Goal: Task Accomplishment & Management: Use online tool/utility

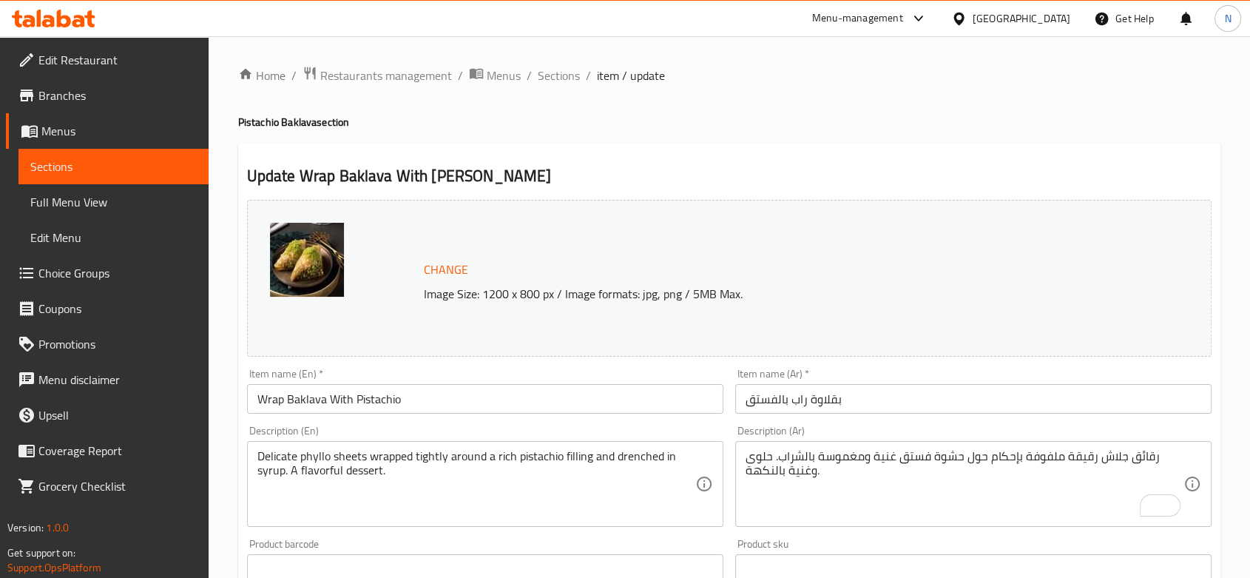
click at [1054, 9] on div "[GEOGRAPHIC_DATA]" at bounding box center [1011, 19] width 143 height 36
click at [1060, 30] on div "[GEOGRAPHIC_DATA]" at bounding box center [1011, 19] width 143 height 36
click at [1049, 13] on div "[GEOGRAPHIC_DATA]" at bounding box center [1022, 18] width 98 height 16
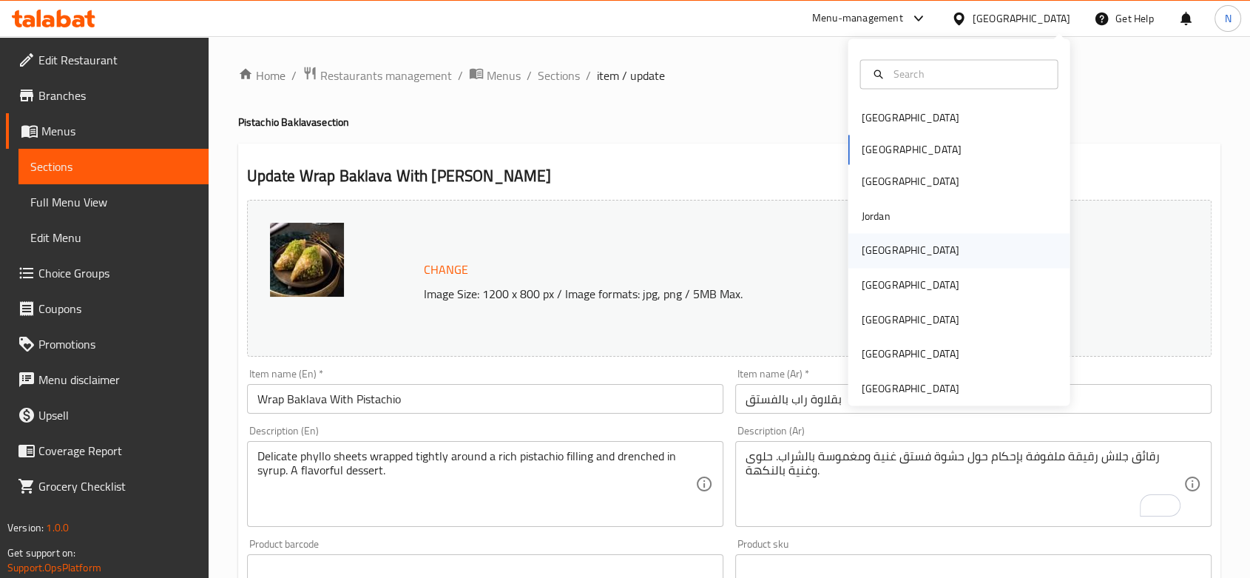
click at [881, 260] on div "[GEOGRAPHIC_DATA]" at bounding box center [909, 251] width 121 height 34
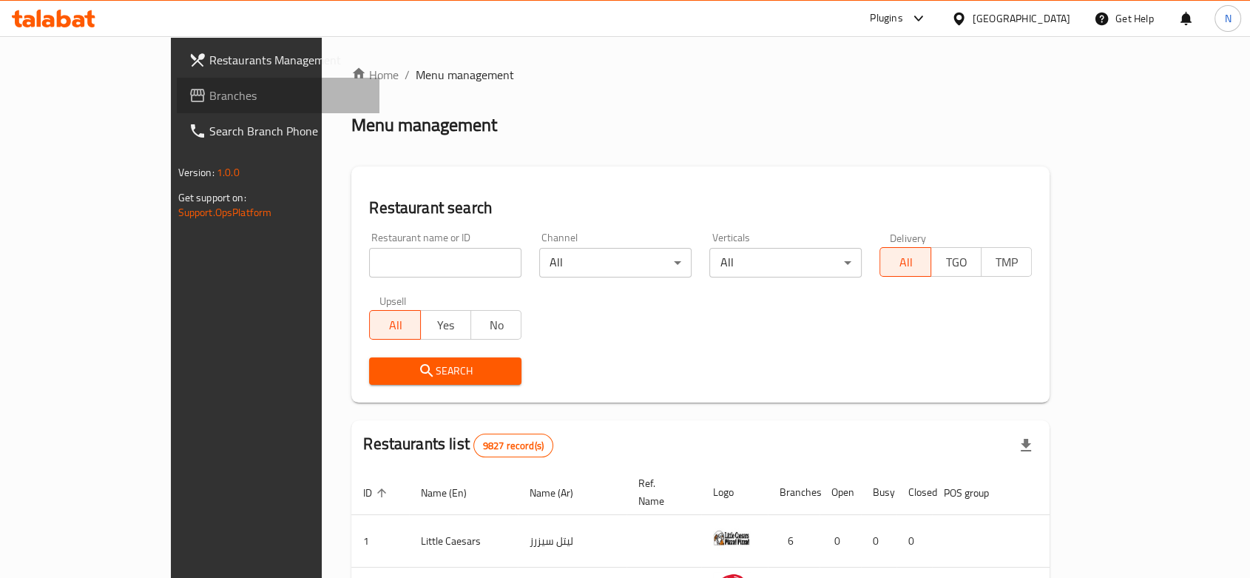
click at [209, 101] on span "Branches" at bounding box center [288, 96] width 158 height 18
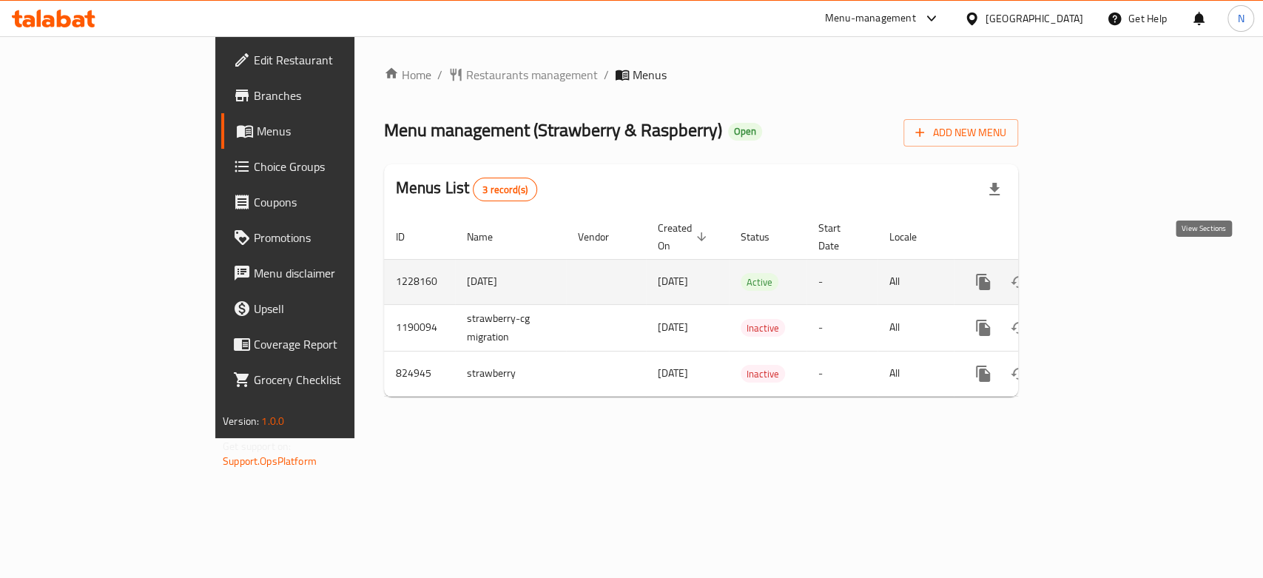
click at [1099, 273] on icon "enhanced table" at bounding box center [1090, 282] width 18 height 18
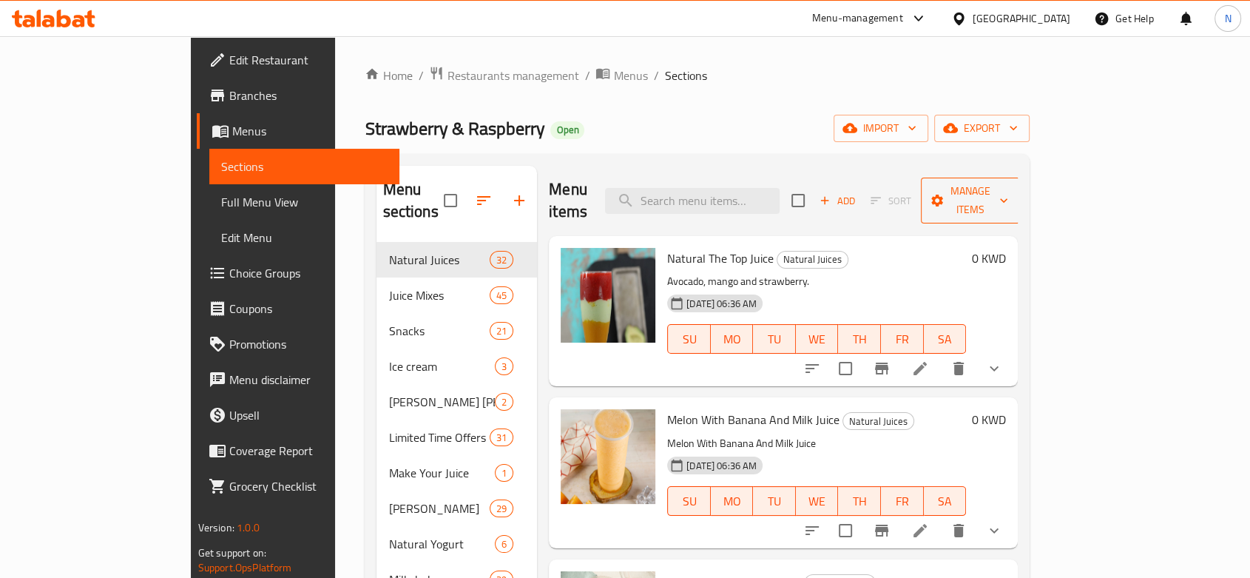
click at [1008, 191] on span "Manage items" at bounding box center [970, 200] width 75 height 37
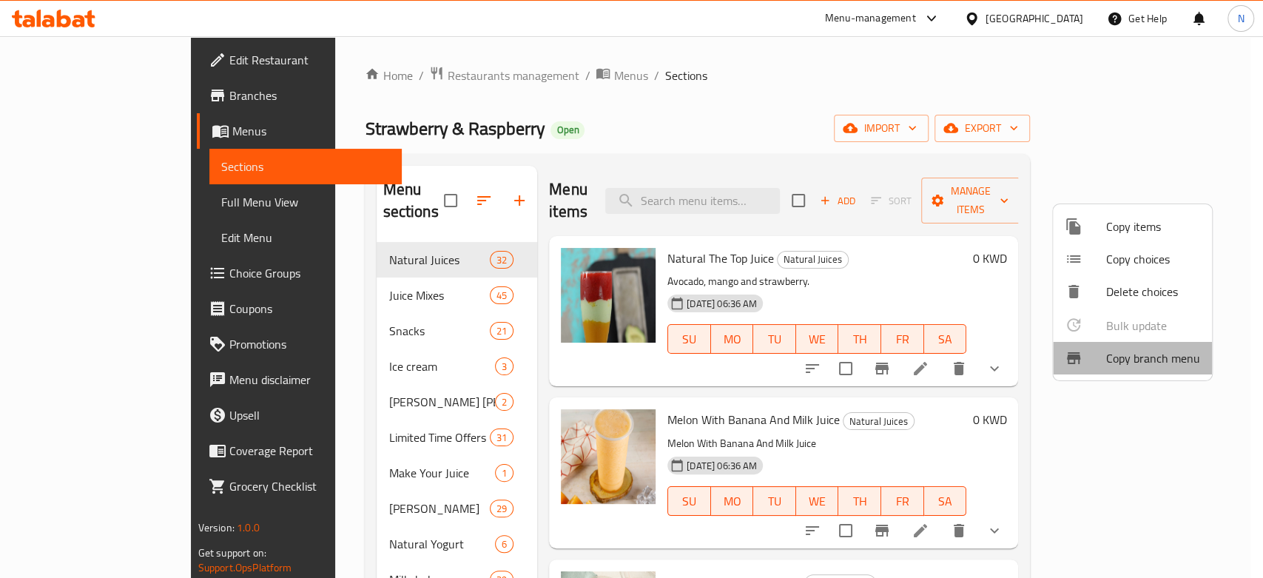
click at [1097, 354] on div at bounding box center [1085, 358] width 41 height 18
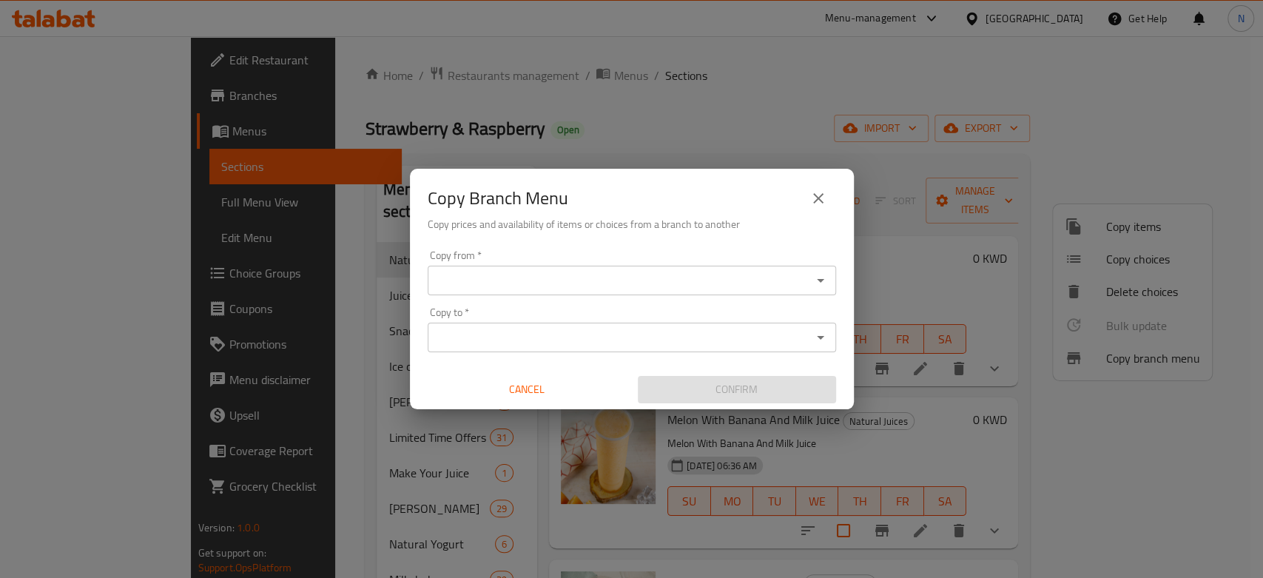
click at [621, 277] on input "Copy from   *" at bounding box center [619, 280] width 375 height 21
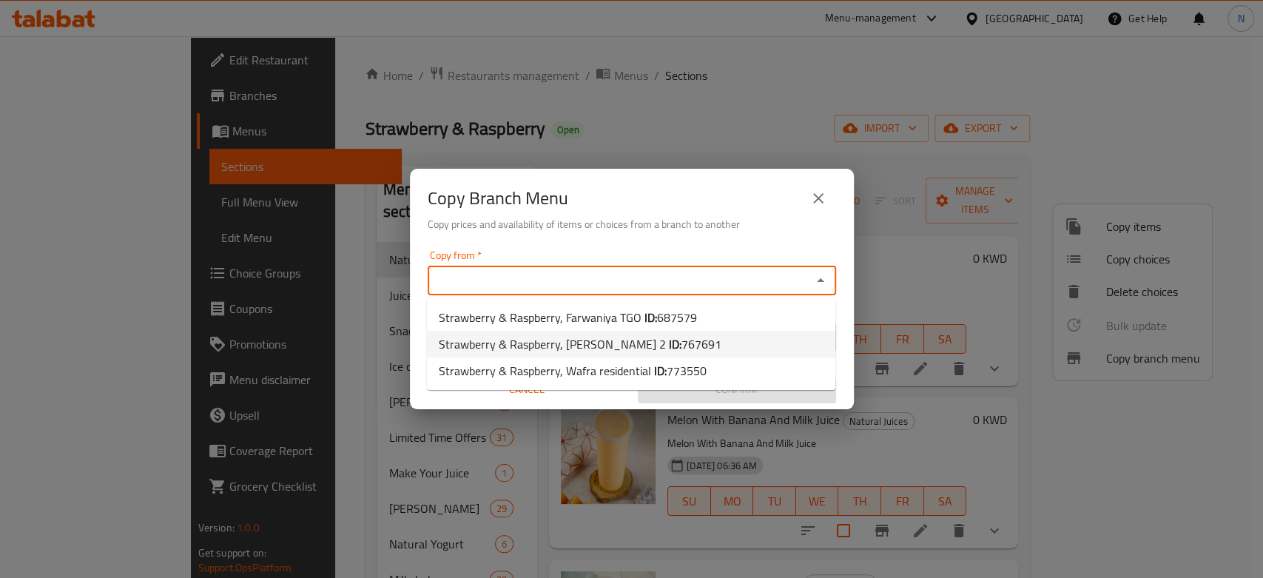
click at [517, 348] on span "Strawberry & Raspberry, Sabah Al Ahmad 2 ID: 767691" at bounding box center [580, 344] width 283 height 18
type input "Strawberry & Raspberry, Sabah Al Ahmad 2"
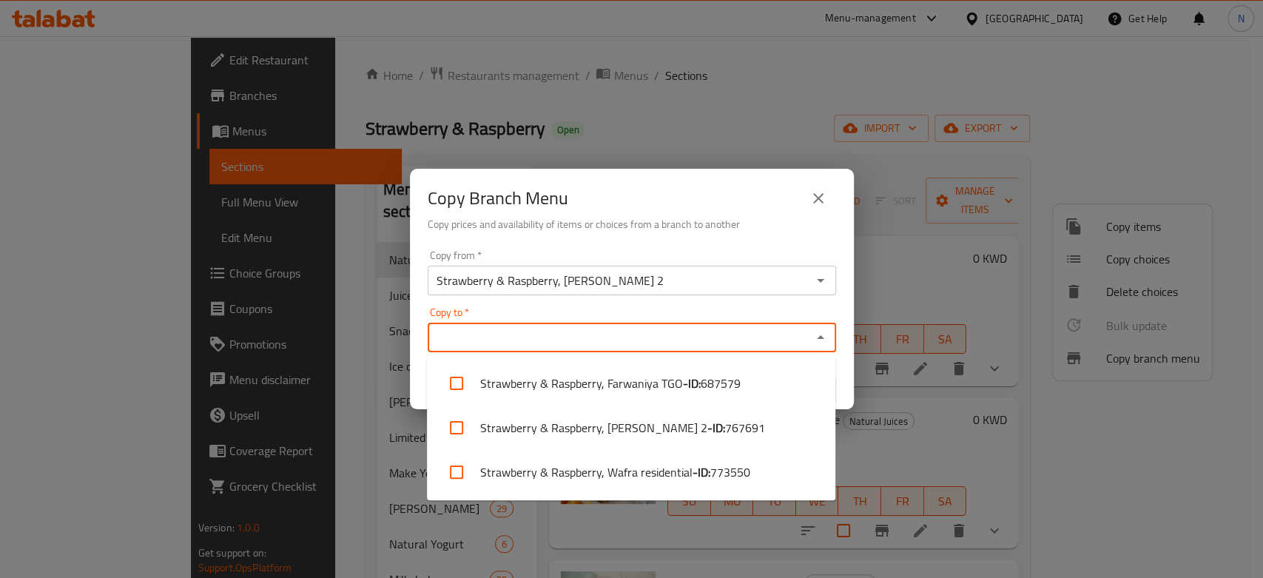
click at [517, 348] on input "Copy to   *" at bounding box center [619, 337] width 375 height 21
click at [584, 484] on li "Strawberry & Raspberry, Wafra residential - ID: 773550" at bounding box center [631, 472] width 408 height 44
checkbox input "true"
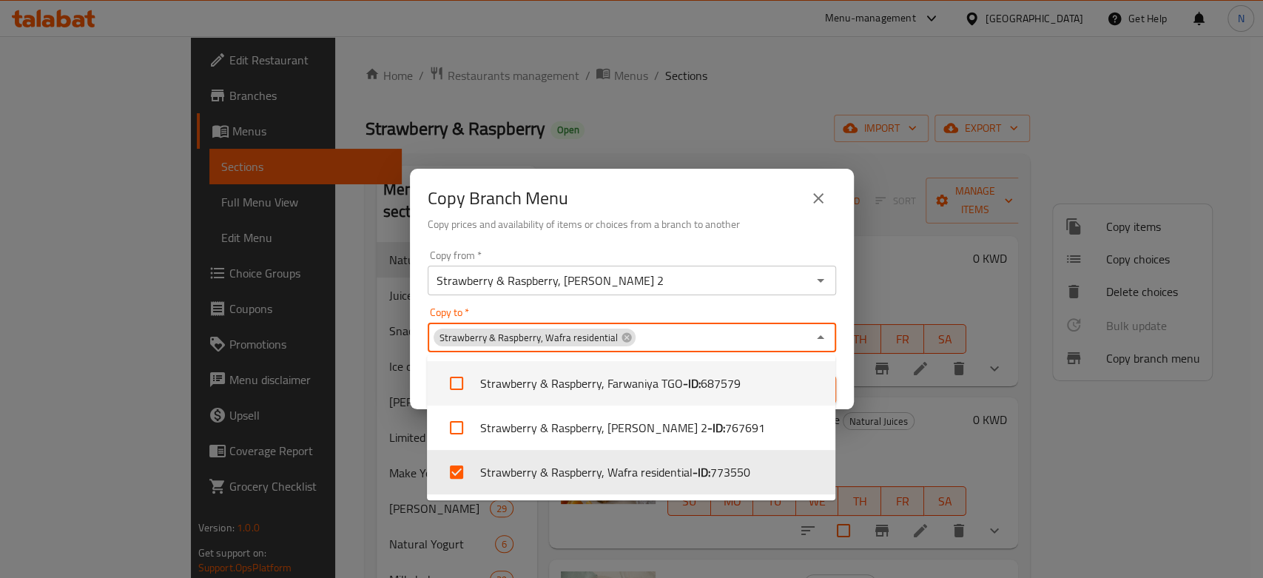
click at [685, 250] on div "Copy from   * Strawberry & Raspberry, Sabah Al Ahmad 2 Copy from *" at bounding box center [632, 272] width 408 height 45
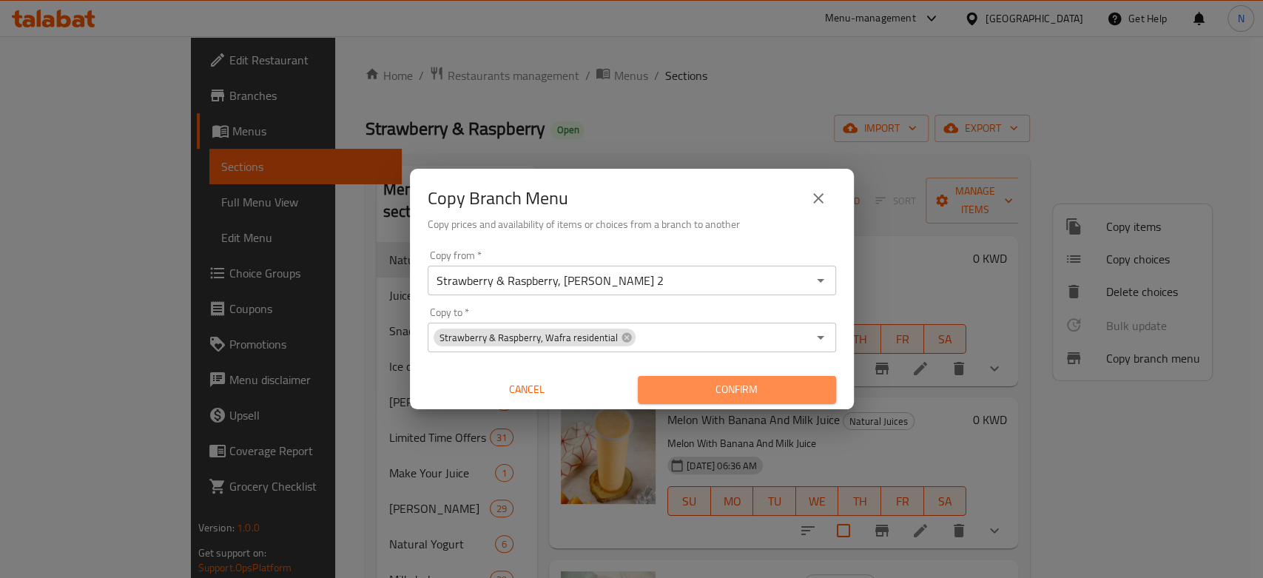
click at [673, 380] on span "Confirm" at bounding box center [737, 389] width 175 height 18
